Goal: Task Accomplishment & Management: Use online tool/utility

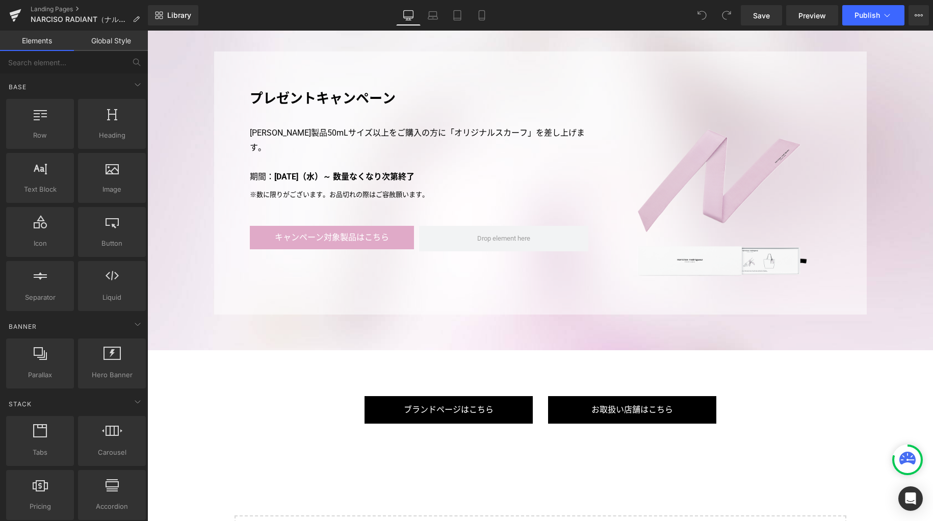
scroll to position [2754, 0]
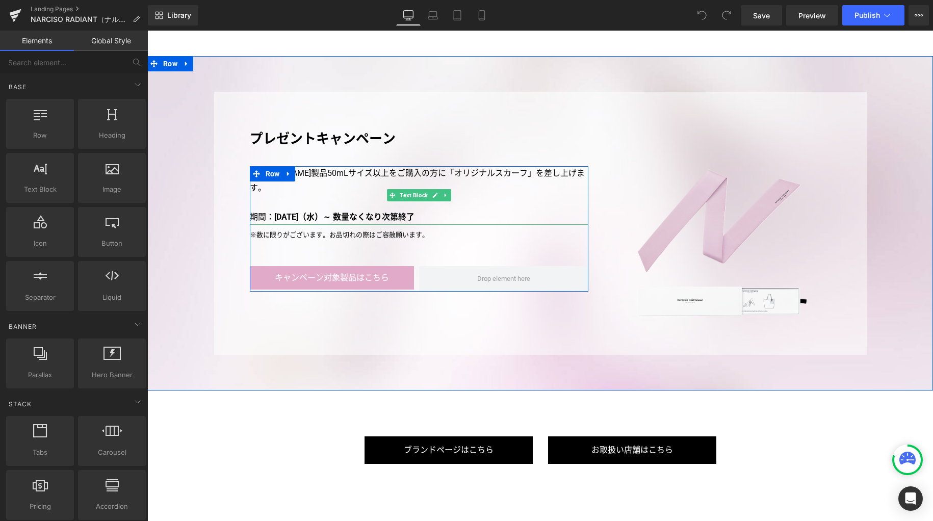
click at [447, 171] on p "[PERSON_NAME]製品50mLサイズ以上をご購入の方に「オリジナルスカーフ」を差し上げます。" at bounding box center [419, 181] width 339 height 30
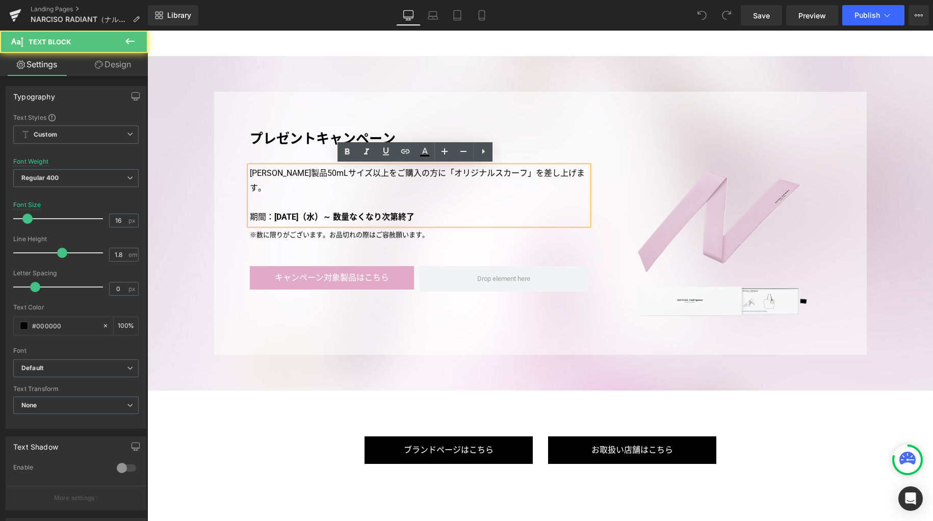
click at [483, 174] on p "[PERSON_NAME]製品50mLサイズ以上をご購入の方に「オリジナルスカーフ」を差し上げます。" at bounding box center [419, 181] width 339 height 30
drag, startPoint x: 466, startPoint y: 172, endPoint x: 536, endPoint y: 173, distance: 70.4
click at [536, 173] on p "[PERSON_NAME]製品50mLサイズ以上をご購入の方に「オリジナルスカーフ」を差し上げます。" at bounding box center [419, 181] width 339 height 30
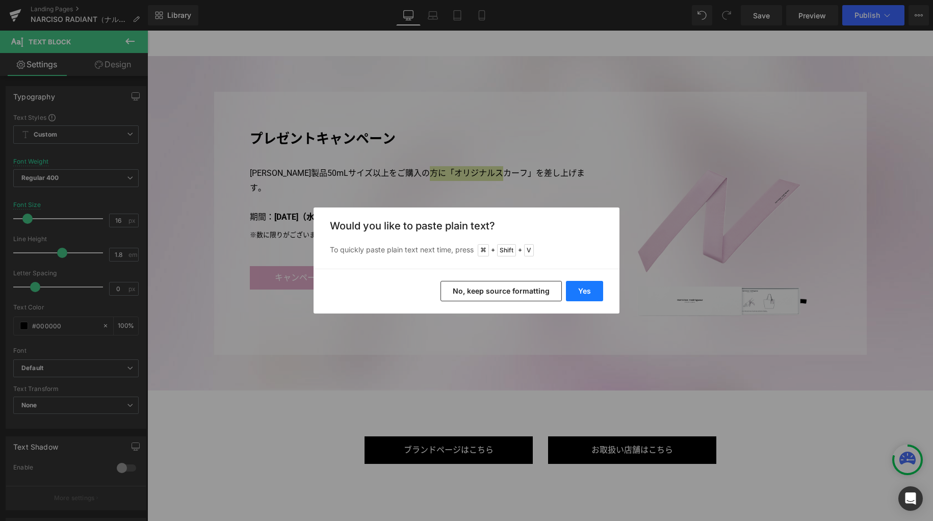
click at [584, 290] on button "Yes" at bounding box center [584, 291] width 37 height 20
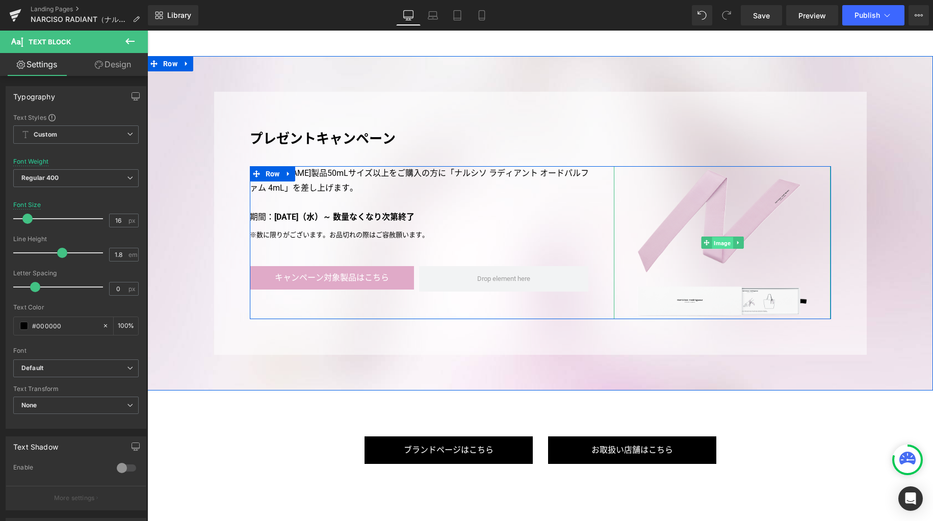
click at [714, 246] on span "Image" at bounding box center [722, 243] width 21 height 12
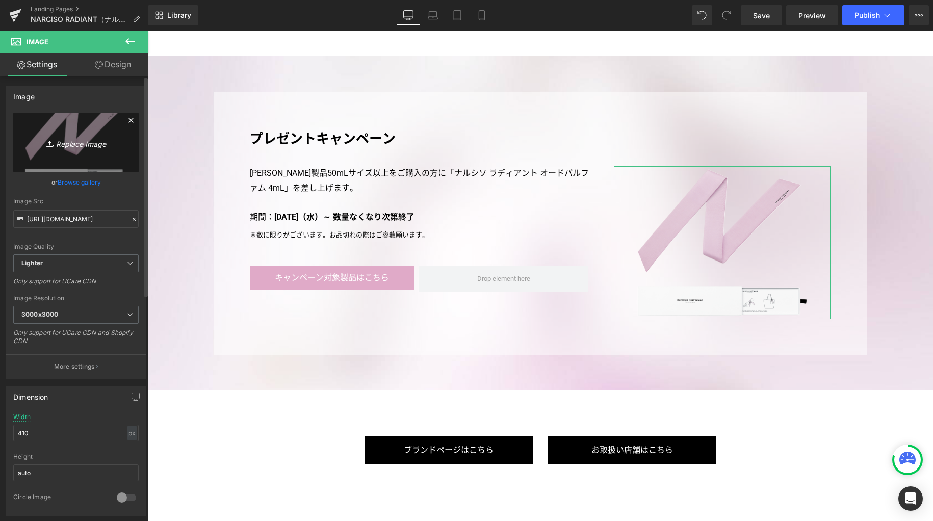
click at [91, 143] on icon "Replace Image" at bounding box center [76, 142] width 82 height 13
type input "C:\fakepath\gwp.png"
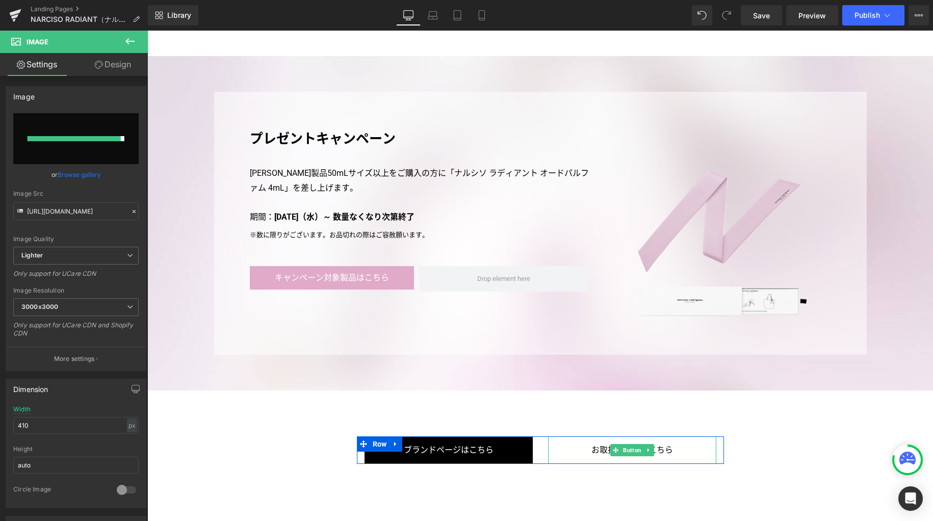
type input "[URL][DOMAIN_NAME]"
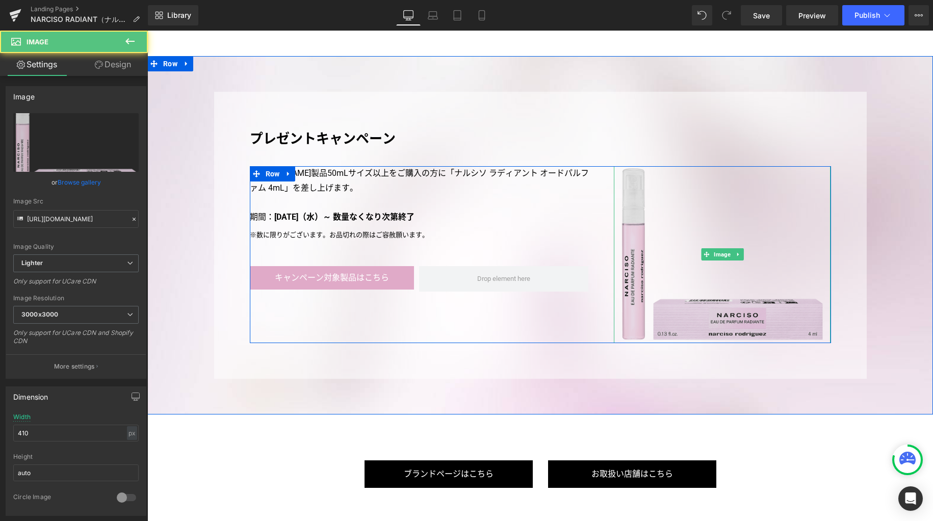
click at [726, 323] on img at bounding box center [722, 254] width 209 height 177
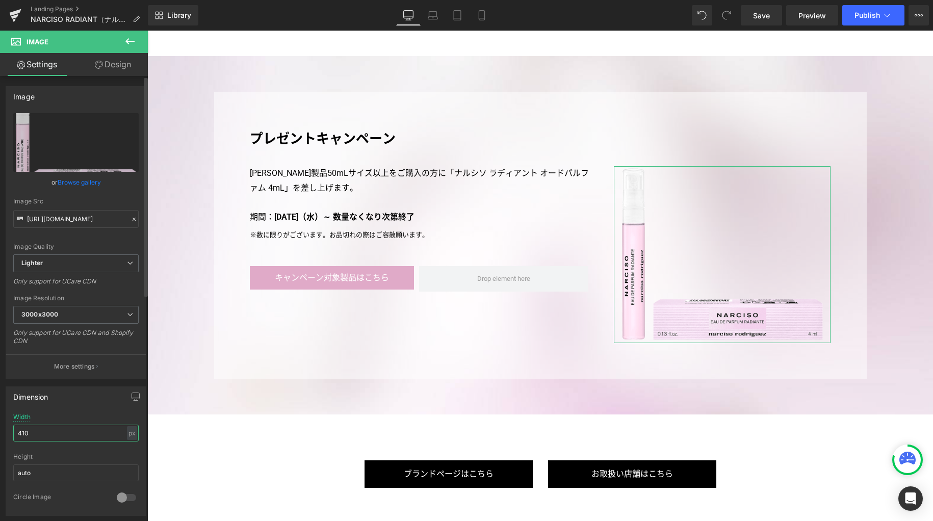
drag, startPoint x: 104, startPoint y: 435, endPoint x: 21, endPoint y: 413, distance: 86.1
click at [21, 414] on div "Width 410 px % px" at bounding box center [75, 434] width 125 height 40
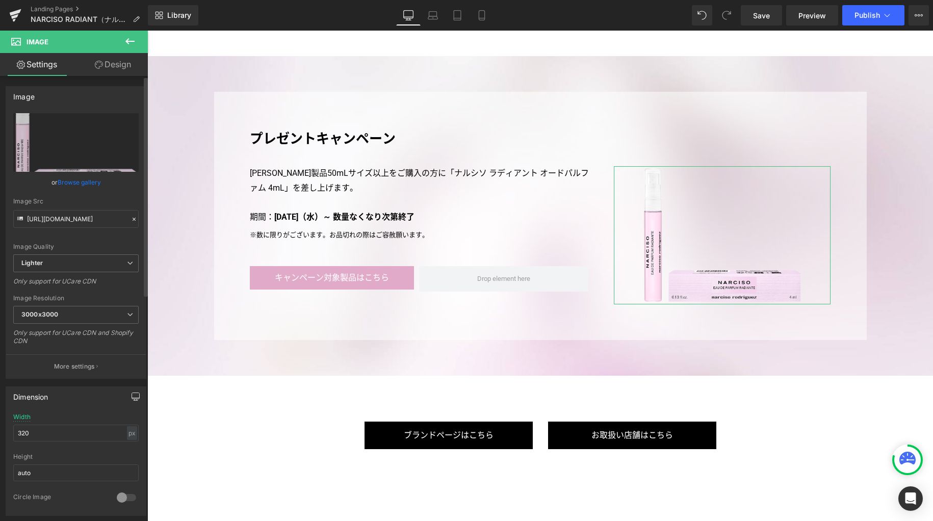
click at [133, 394] on icon "button" at bounding box center [136, 397] width 8 height 8
click at [49, 418] on button "Laptop" at bounding box center [57, 418] width 32 height 17
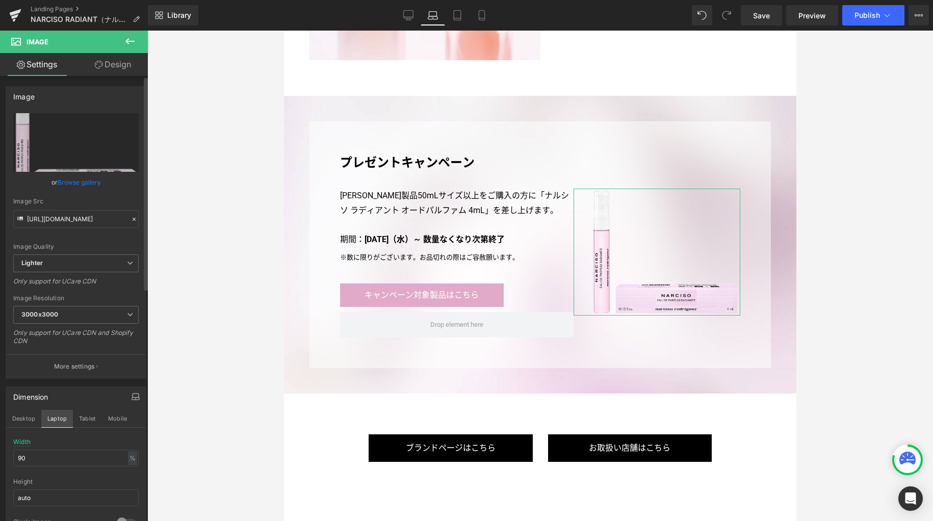
scroll to position [2208, 0]
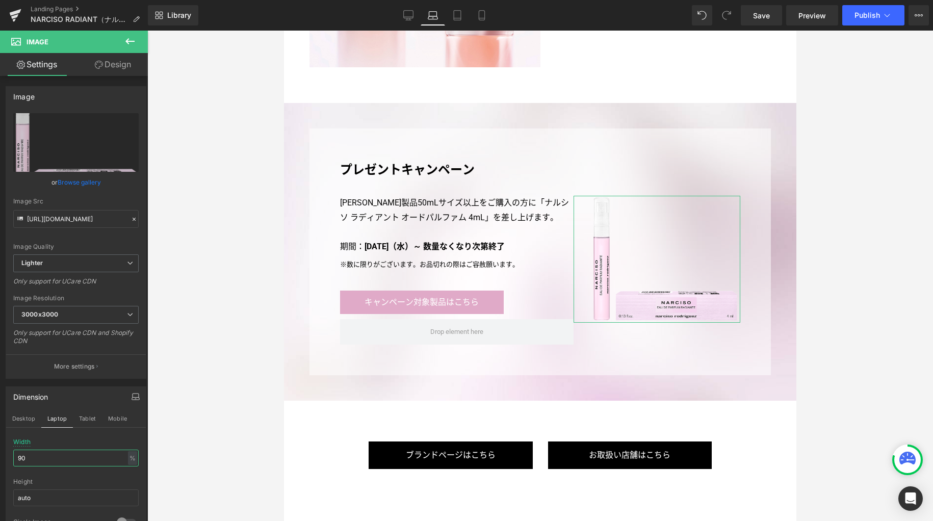
drag, startPoint x: 48, startPoint y: 460, endPoint x: -33, endPoint y: 451, distance: 82.1
click at [0, 451] on html "Image You are previewing how the will restyle your page. You can not edit Eleme…" at bounding box center [466, 260] width 933 height 521
click at [88, 418] on button "Tablet" at bounding box center [87, 418] width 29 height 17
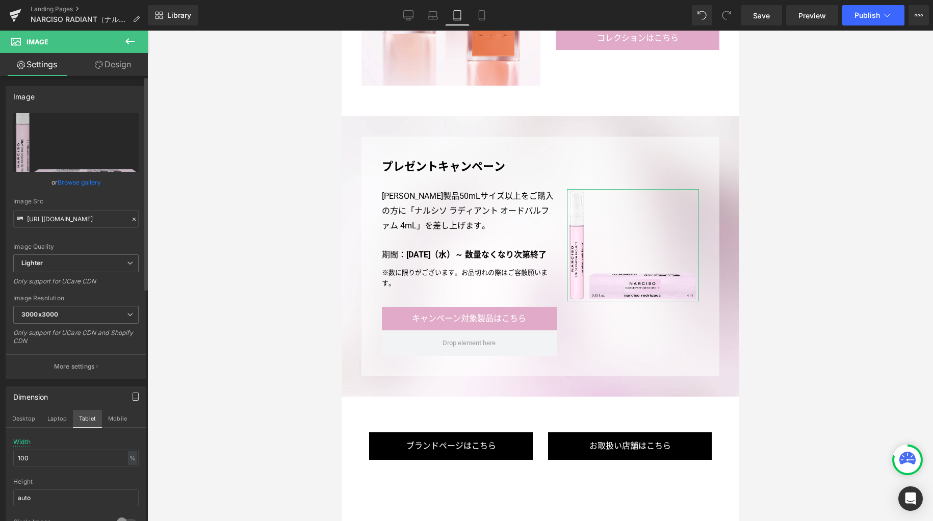
scroll to position [2038, 0]
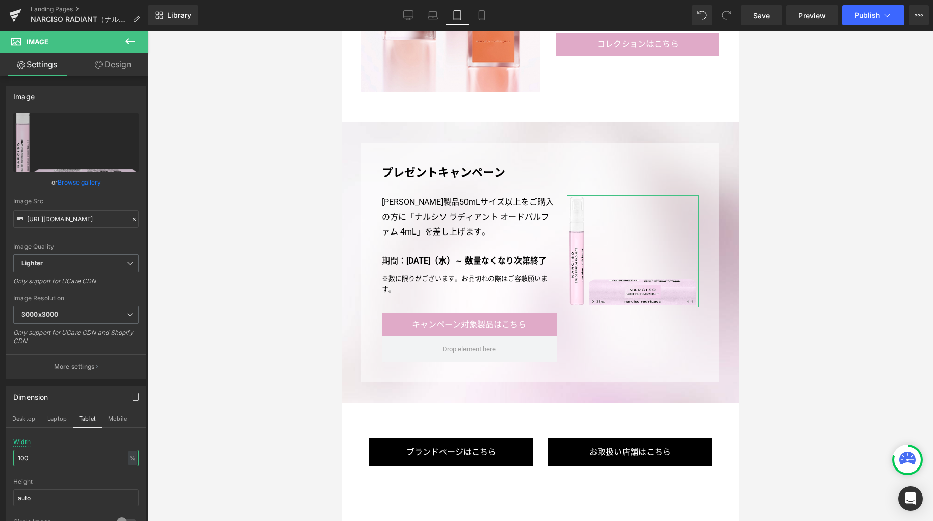
drag, startPoint x: 47, startPoint y: 457, endPoint x: -8, endPoint y: 454, distance: 54.7
click at [0, 454] on html "Image You are previewing how the will restyle your page. You can not edit Eleme…" at bounding box center [466, 260] width 933 height 521
click at [114, 418] on button "Mobile" at bounding box center [117, 418] width 31 height 17
type input "auto"
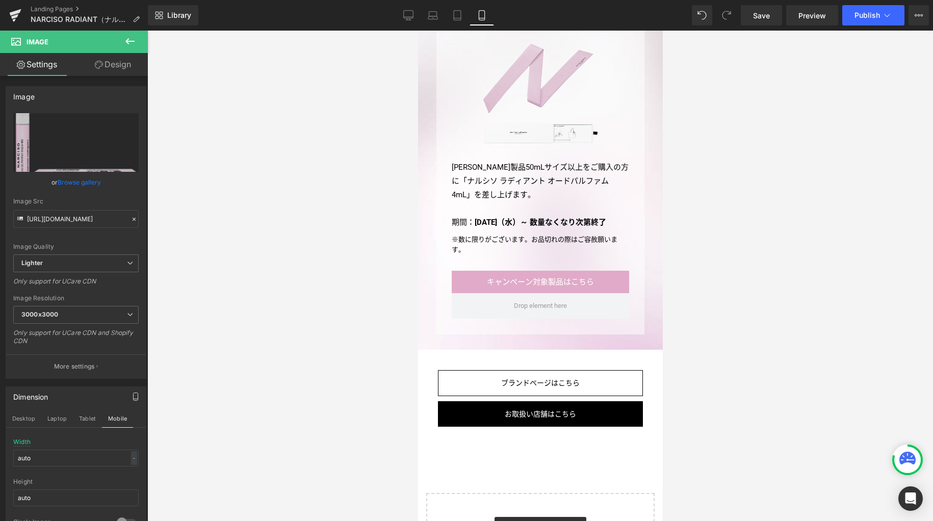
scroll to position [2695, 0]
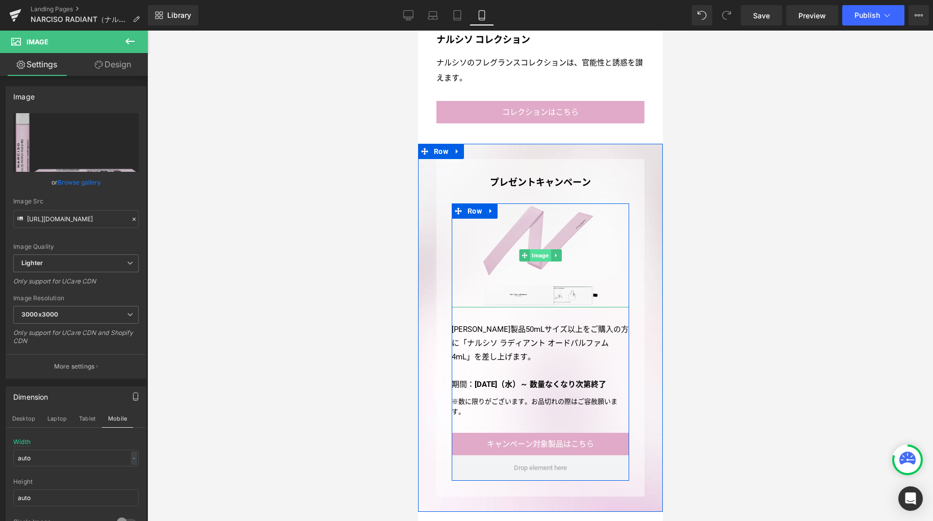
click at [535, 249] on span "Image" at bounding box center [539, 255] width 21 height 12
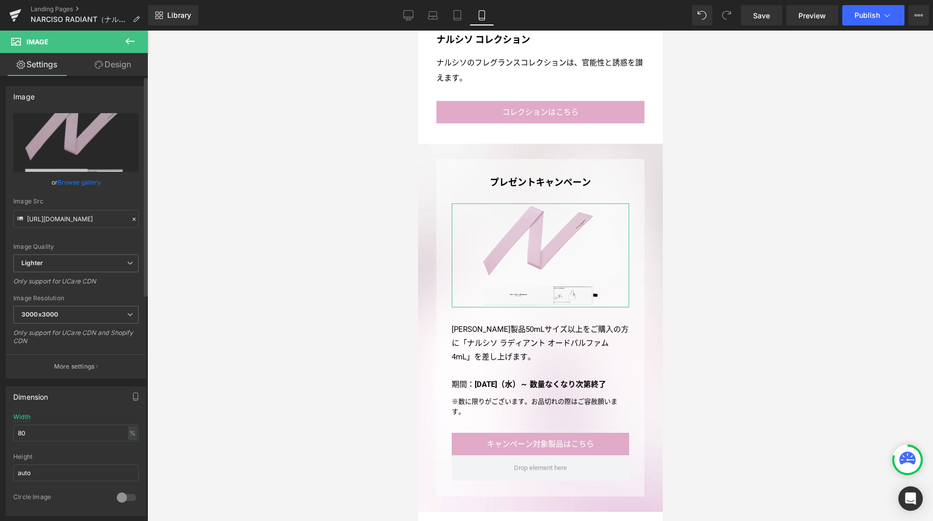
click at [91, 184] on link "Browse gallery" at bounding box center [79, 182] width 43 height 18
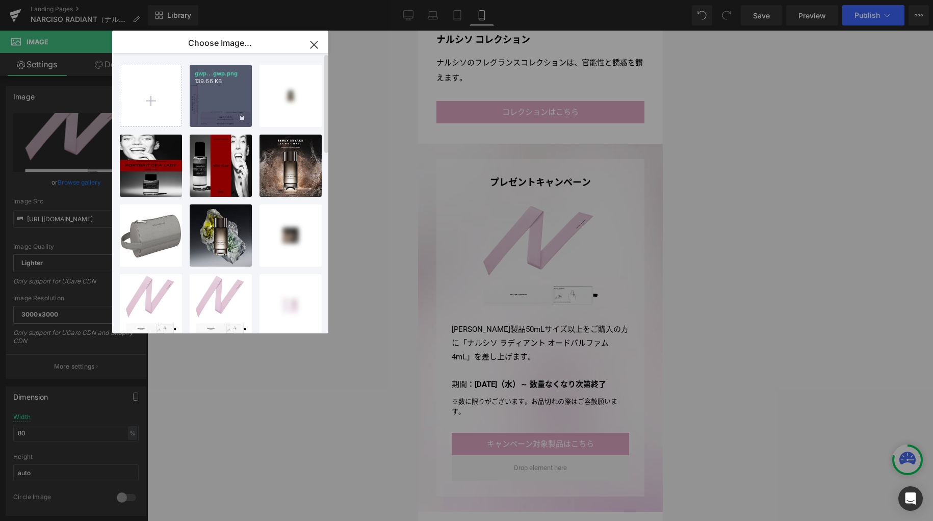
click at [217, 114] on div "gwp...gwp.png 139.66 KB" at bounding box center [221, 96] width 62 height 62
type input "[URL][DOMAIN_NAME]"
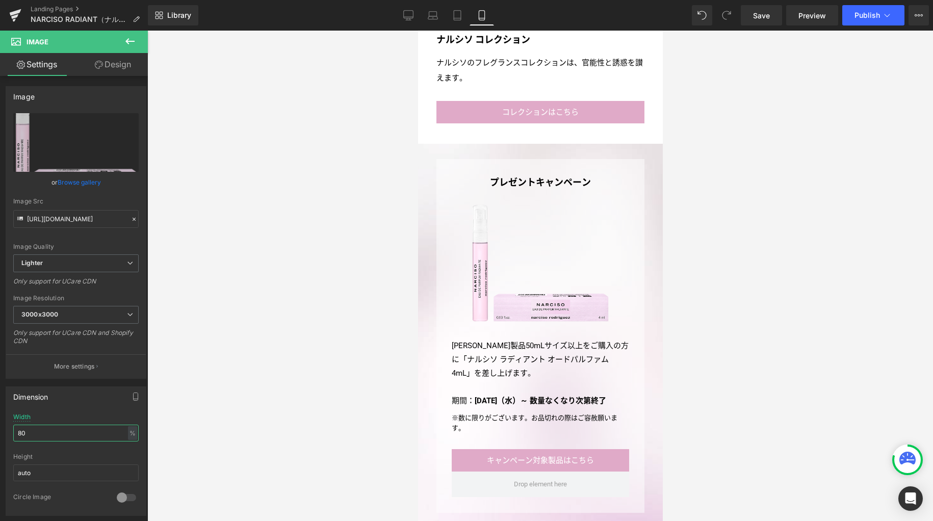
drag, startPoint x: 44, startPoint y: 432, endPoint x: -56, endPoint y: 431, distance: 99.4
click at [0, 431] on html "Image You are previewing how the will restyle your page. You can not edit Eleme…" at bounding box center [466, 260] width 933 height 521
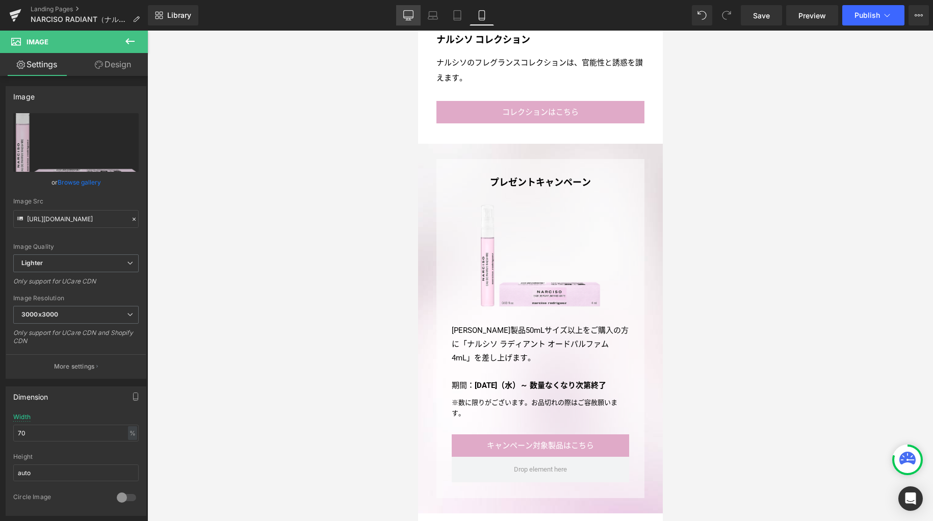
click at [416, 20] on link "Desktop" at bounding box center [408, 15] width 24 height 20
type input "auto"
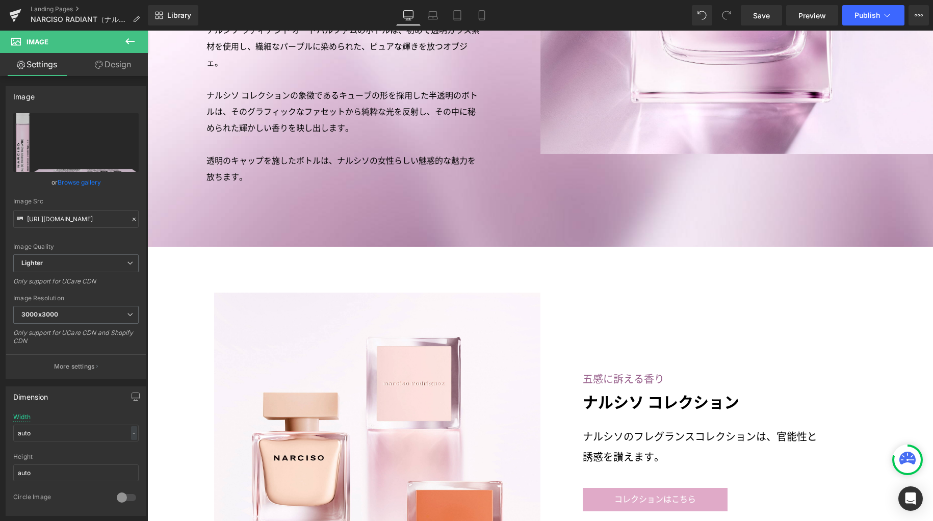
scroll to position [2647, 0]
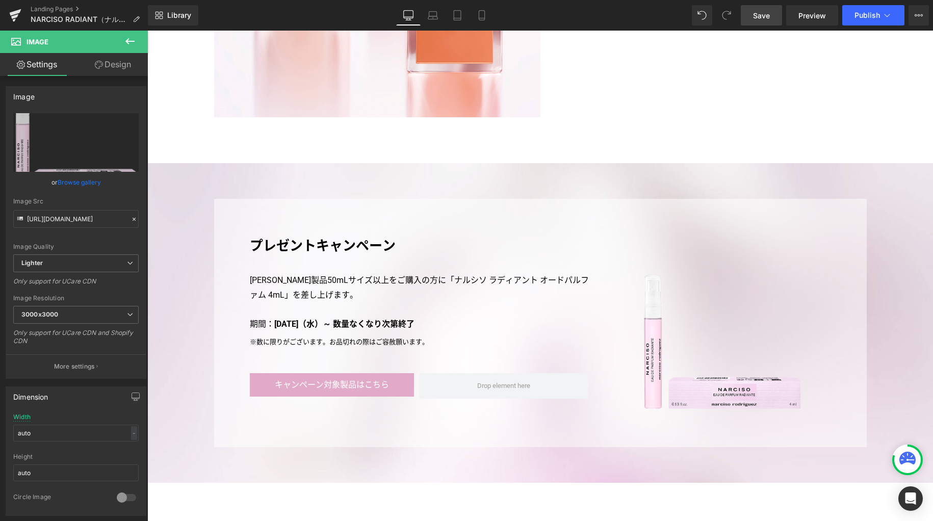
click at [760, 17] on span "Save" at bounding box center [761, 15] width 17 height 11
